Goal: Find specific page/section: Find specific page/section

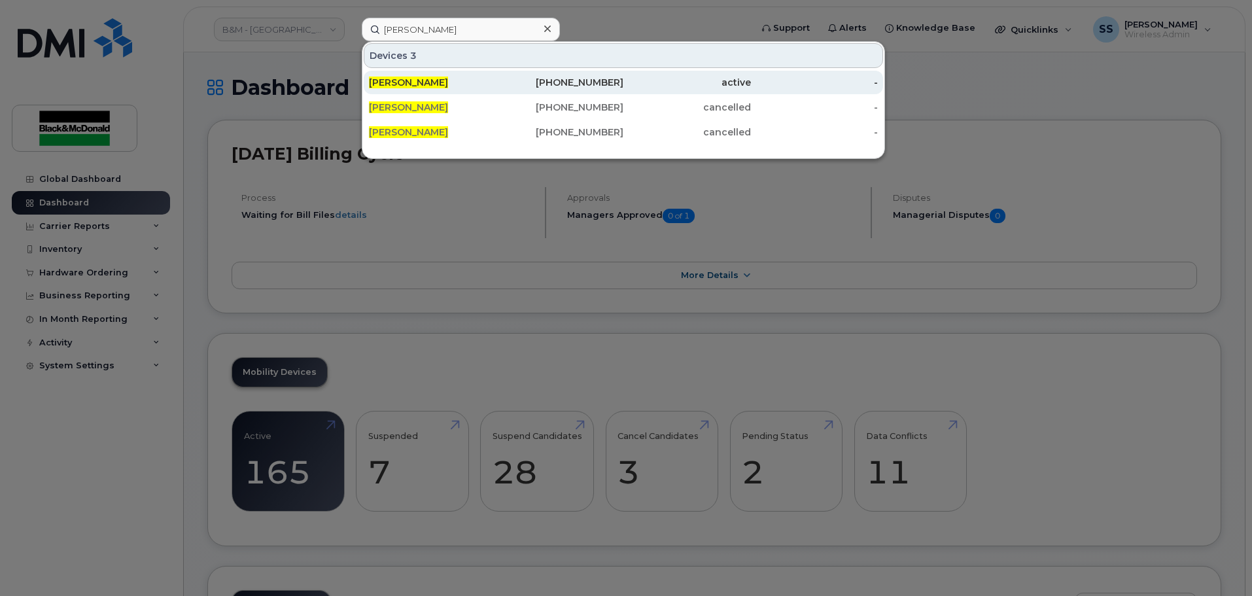
type input "[PERSON_NAME]"
click at [493, 86] on div "[PERSON_NAME]" at bounding box center [433, 82] width 128 height 13
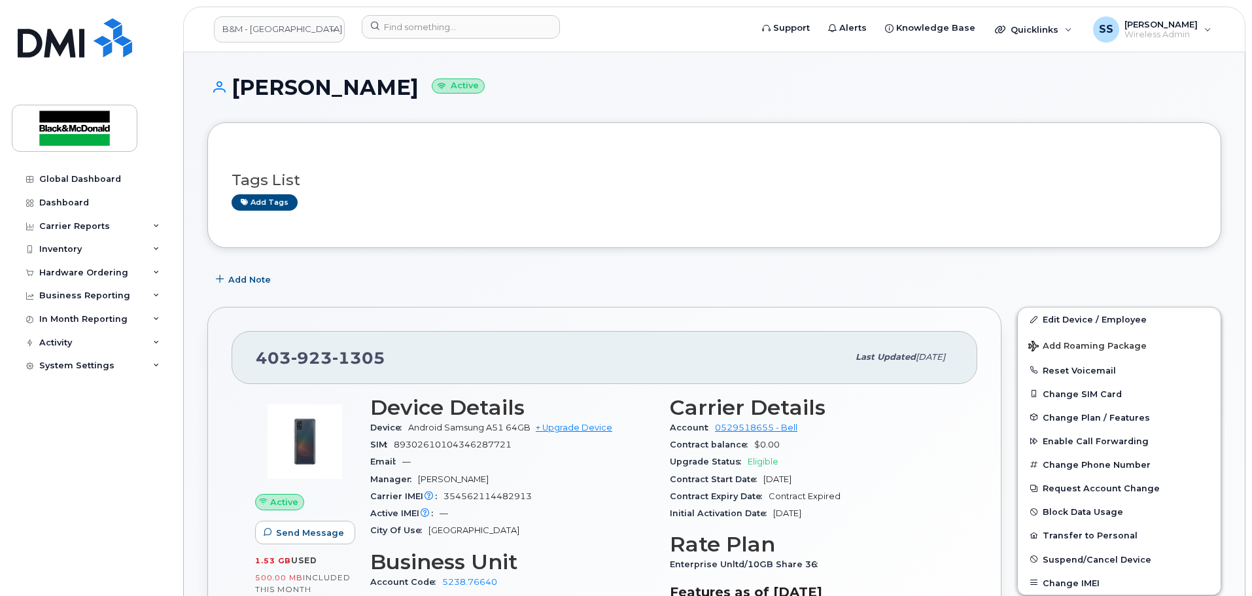
click at [397, 13] on header "B&M - Alberta Support Alerts Knowledge Base Quicklinks Suspend / Cancel Device …" at bounding box center [714, 30] width 1063 height 46
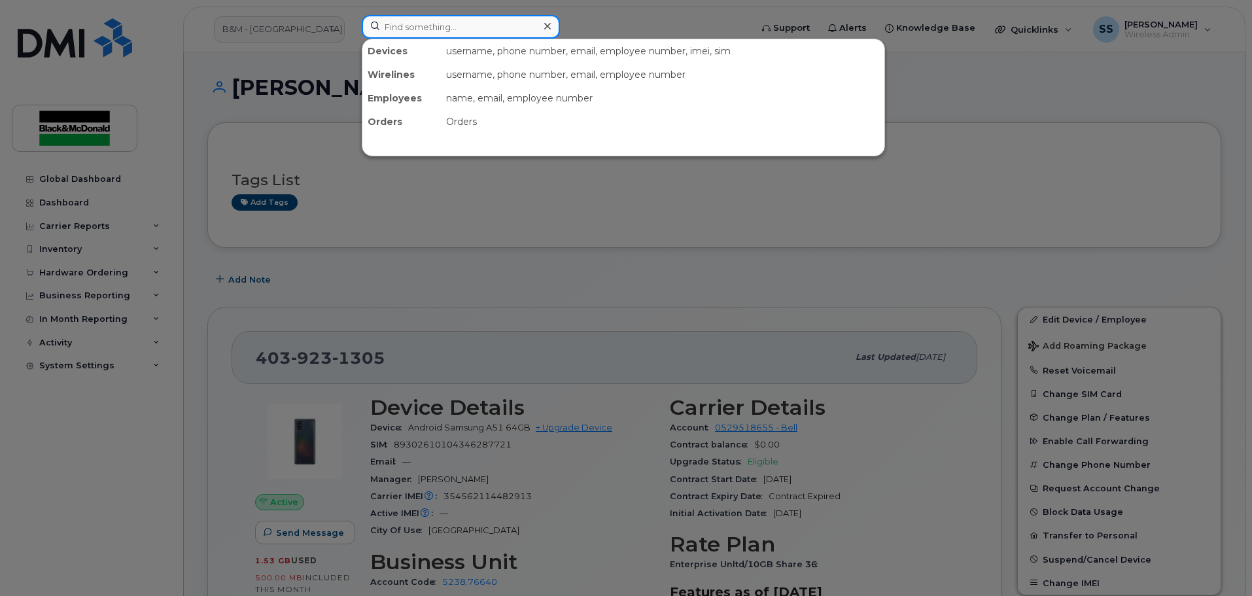
click at [398, 21] on input at bounding box center [461, 27] width 198 height 24
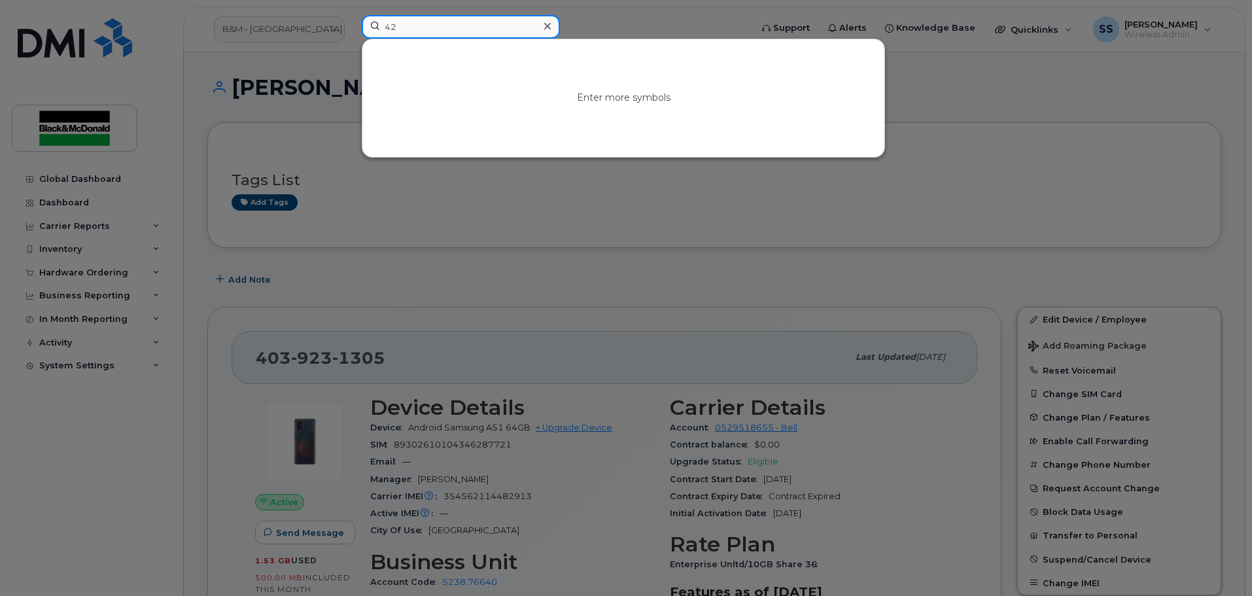
type input "4"
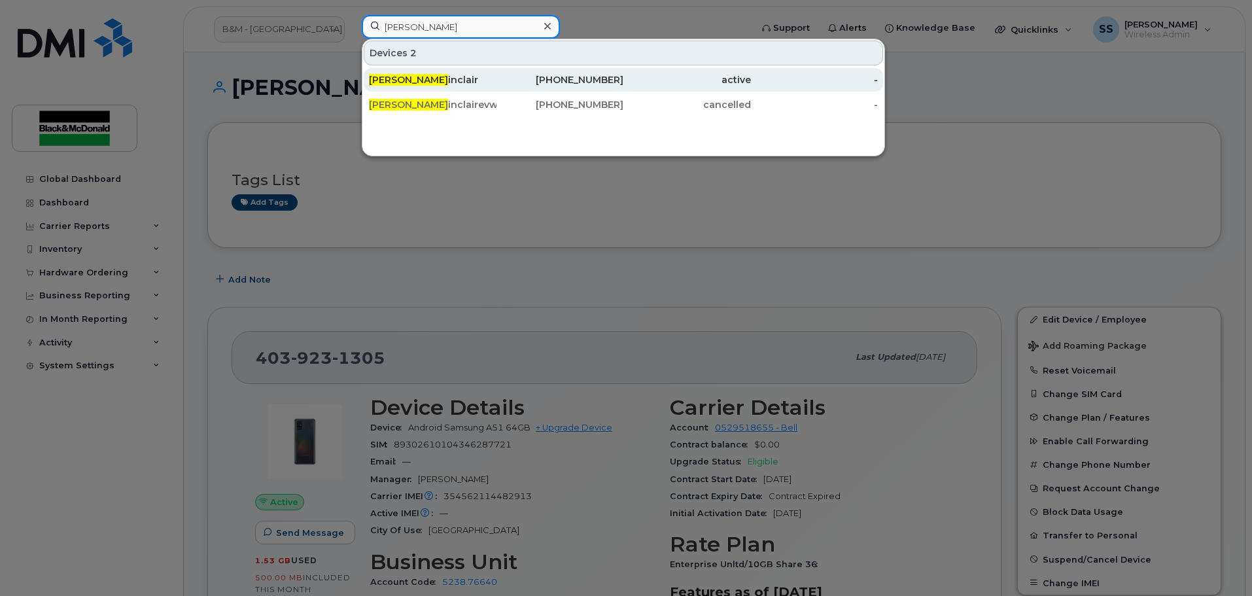
type input "Aaron S"
click at [497, 72] on div "Aaron S inclair" at bounding box center [561, 80] width 128 height 24
